Goal: Use online tool/utility: Utilize a website feature to perform a specific function

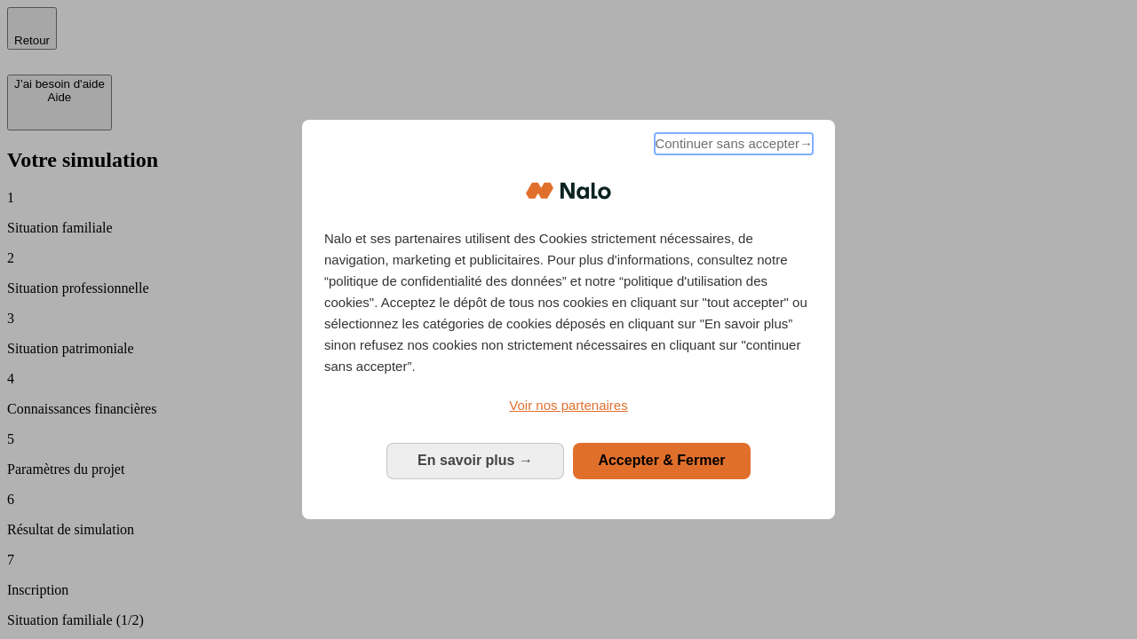
click at [732, 147] on span "Continuer sans accepter →" at bounding box center [733, 143] width 158 height 21
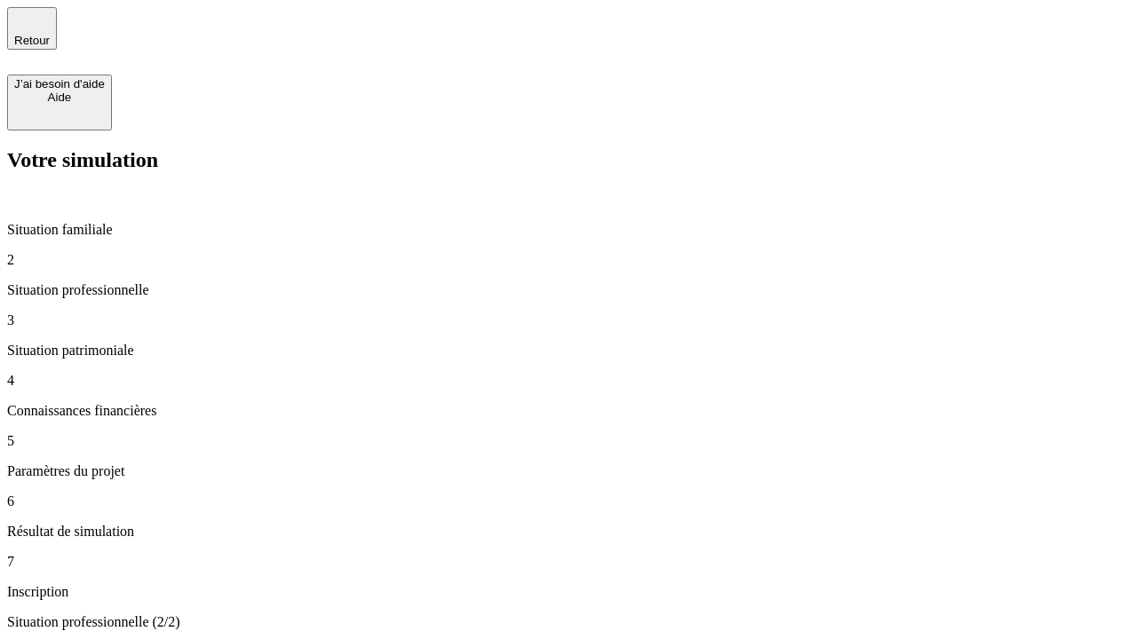
type input "30 000"
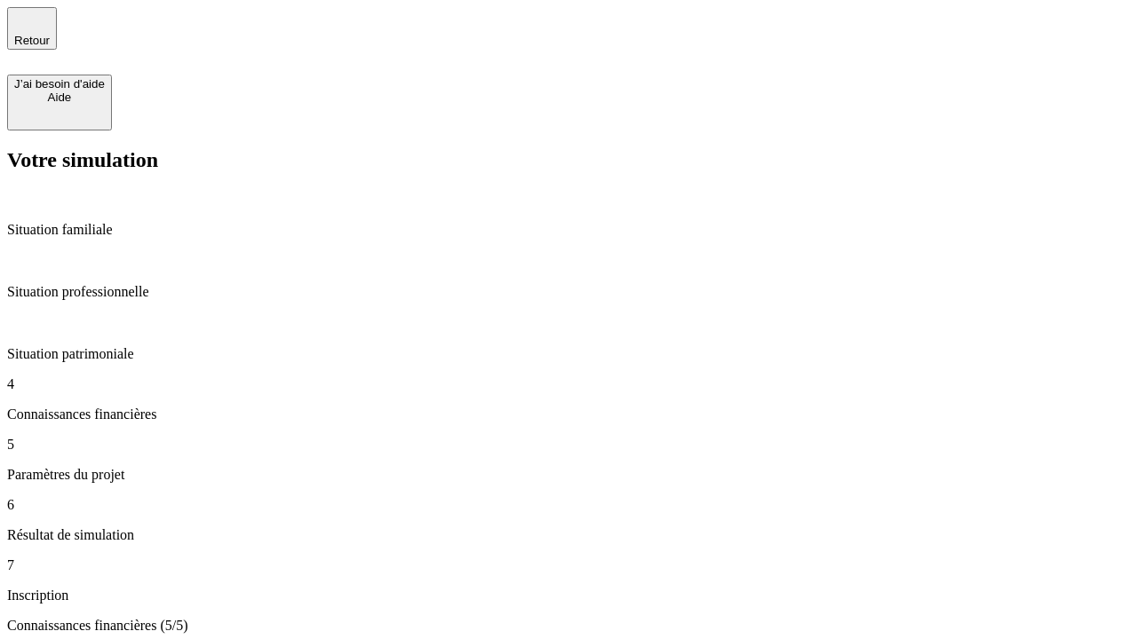
type input "25"
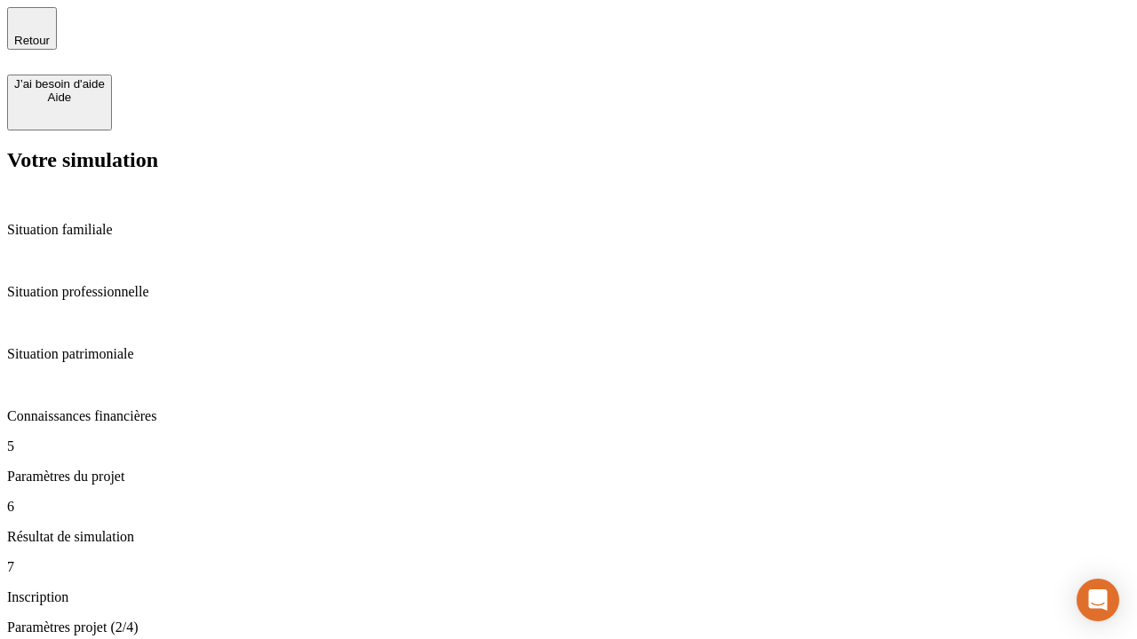
type input "64"
type input "1 000"
type input "640"
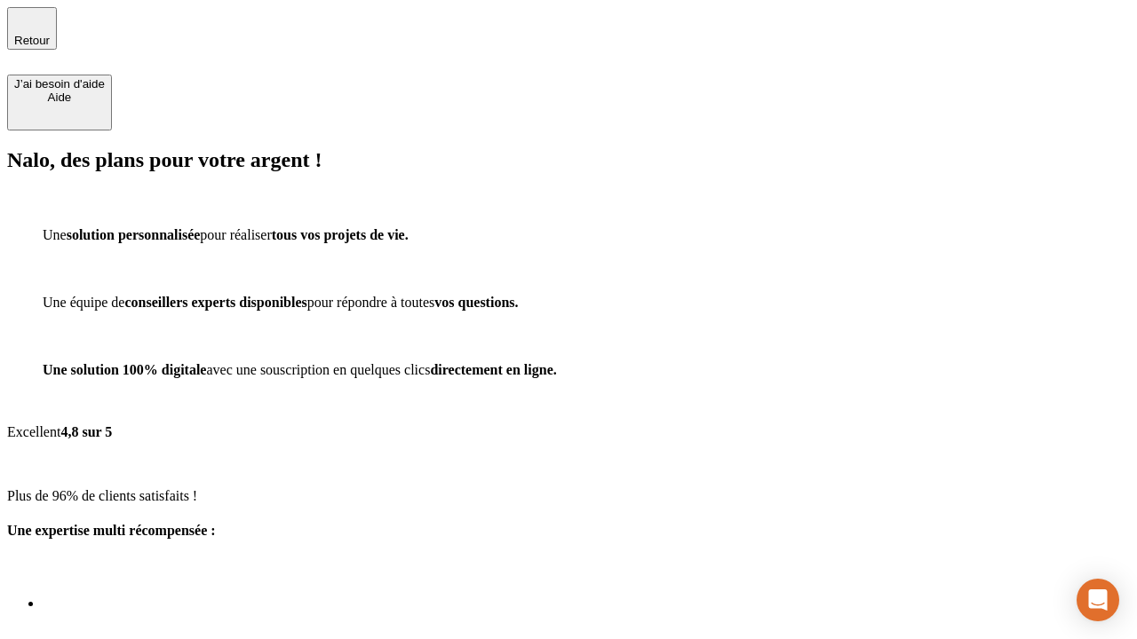
scroll to position [5, 0]
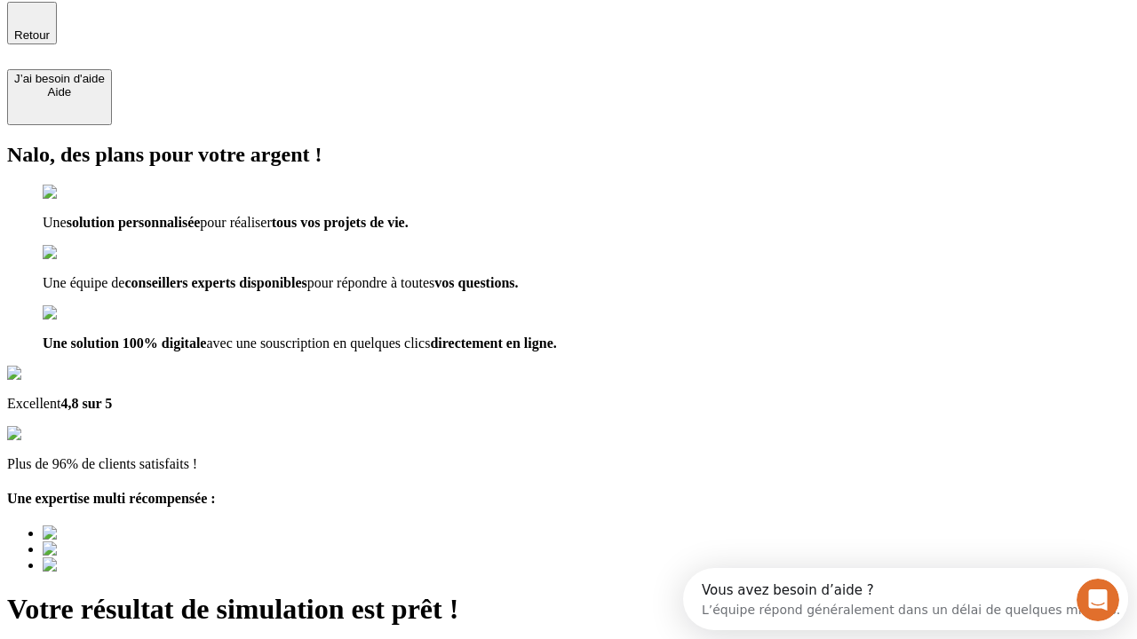
scroll to position [0, 0]
type input "[EMAIL_ADDRESS][PERSON_NAME][DOMAIN_NAME]"
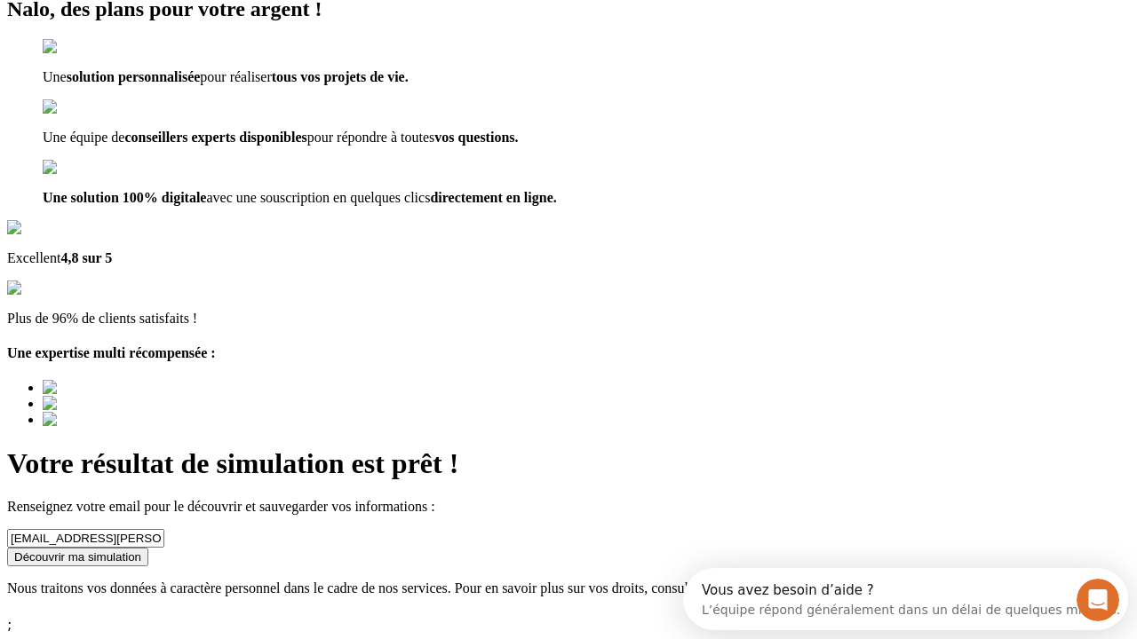
scroll to position [38, 0]
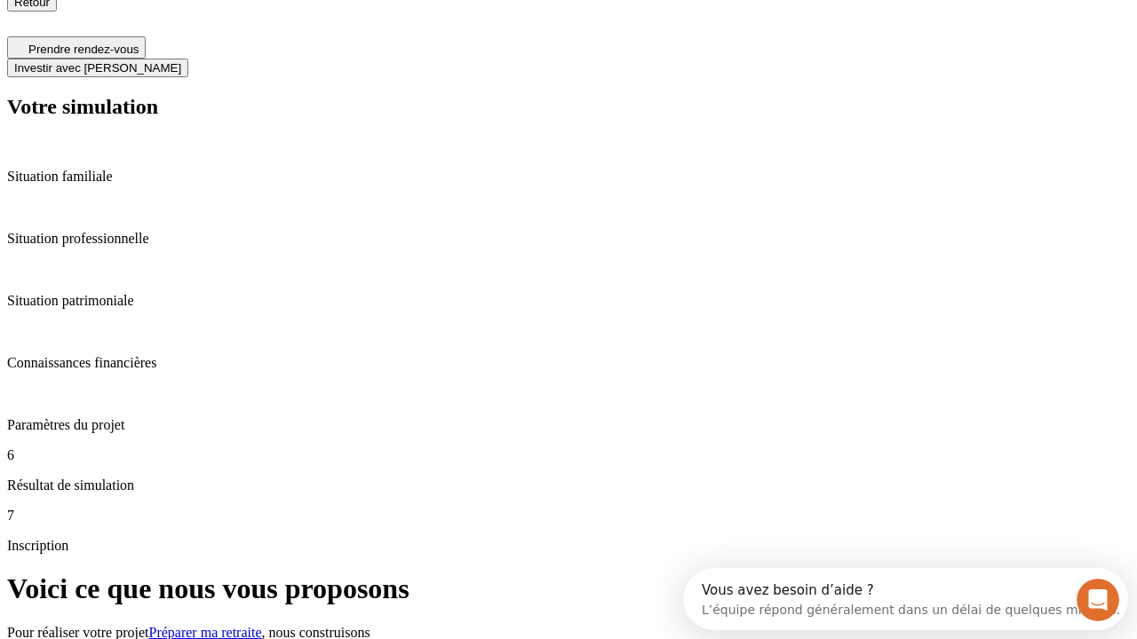
click at [181, 61] on span "Investir avec [PERSON_NAME]" at bounding box center [97, 67] width 167 height 13
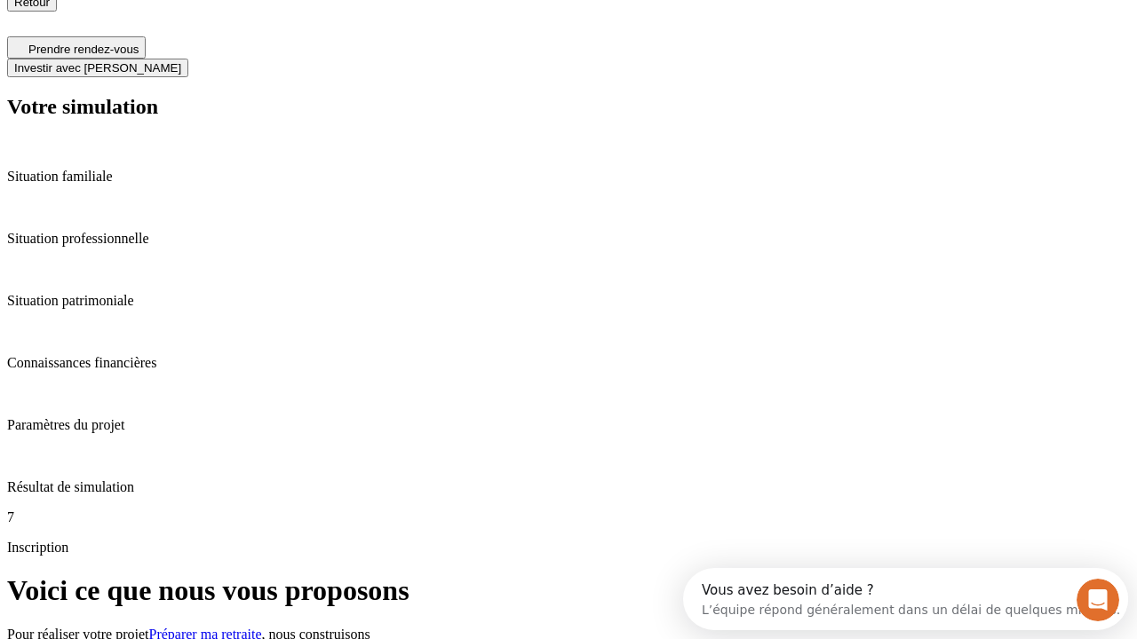
scroll to position [36, 0]
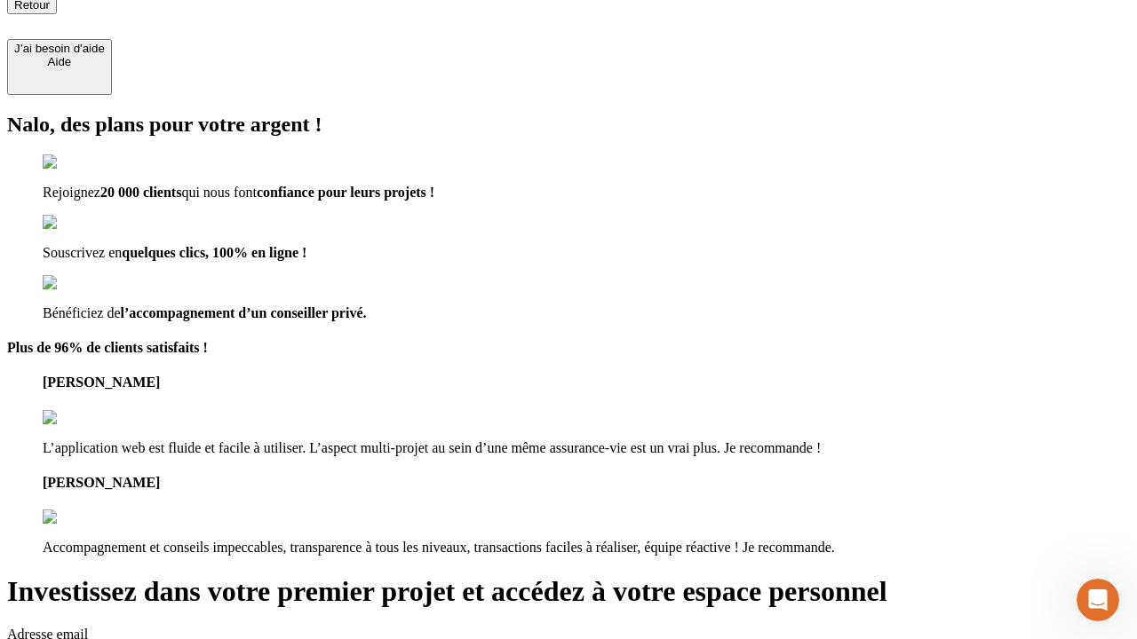
type input "[PERSON_NAME][EMAIL_ADDRESS][DOMAIN_NAME]"
